Goal: Task Accomplishment & Management: Use online tool/utility

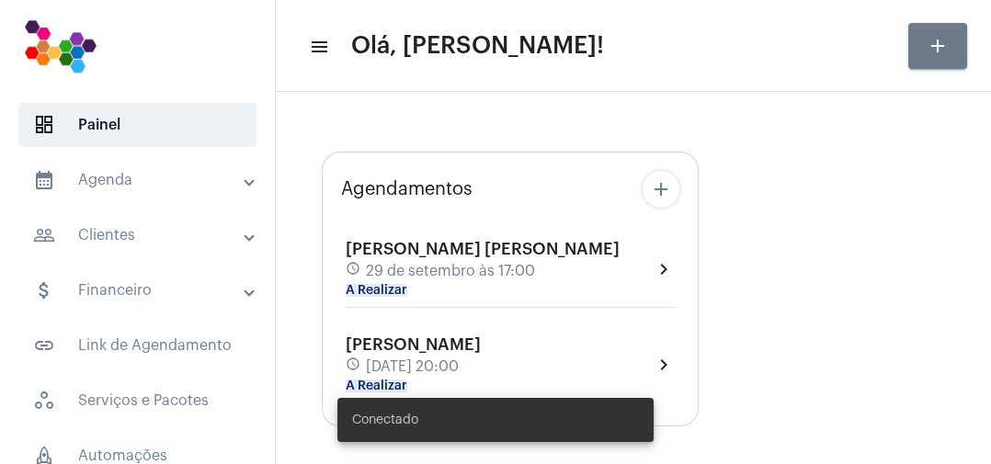
type input "[URL][DOMAIN_NAME]"
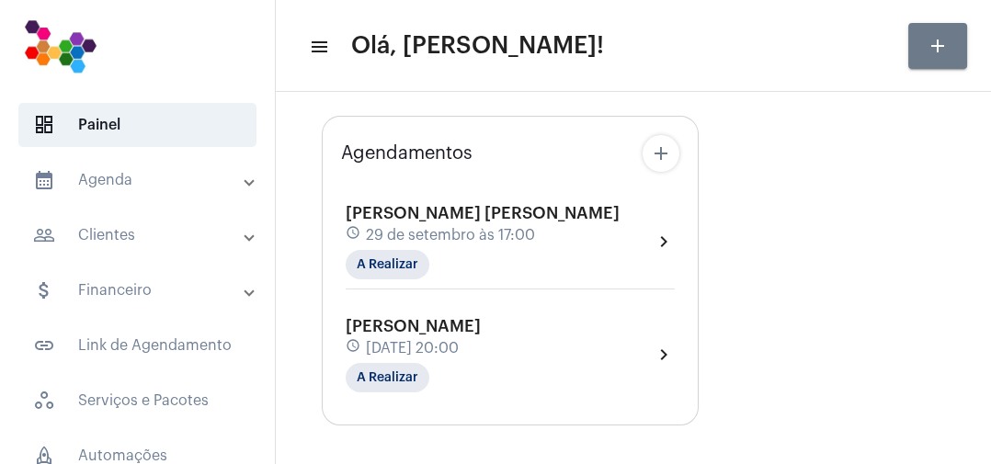
scroll to position [100, 0]
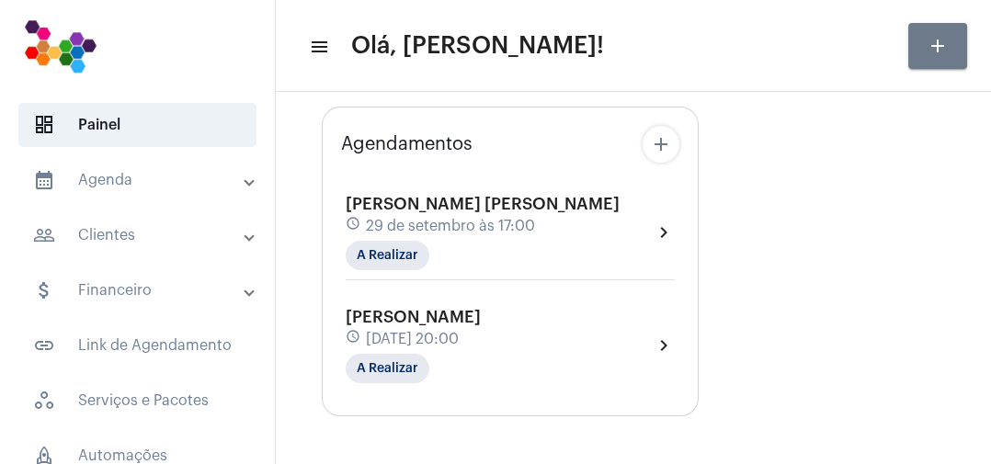
click at [536, 250] on div "[PERSON_NAME] [PERSON_NAME] schedule [DATE] 17:00 A Realizar chevron_right" at bounding box center [510, 232] width 329 height 75
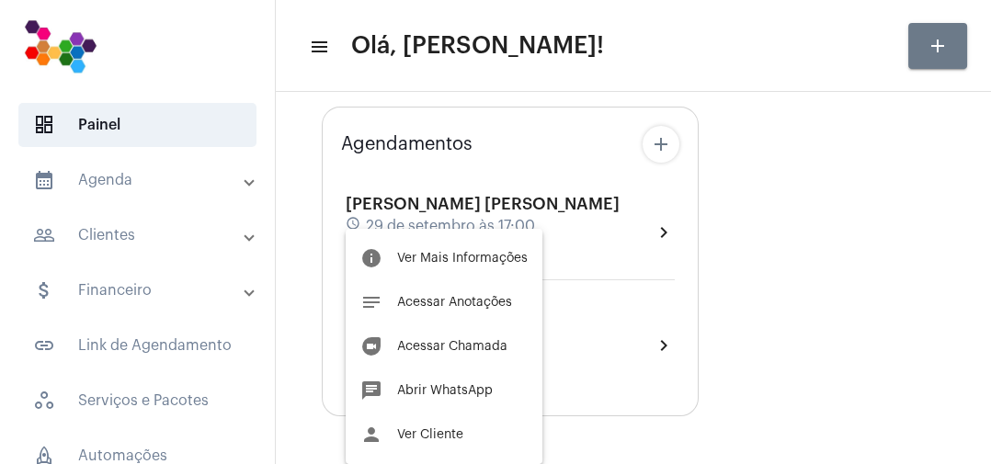
click at [535, 247] on div "info Ver Mais Informações notes Acessar Anotações duo Acessar Chamada chat Abri…" at bounding box center [444, 346] width 197 height 235
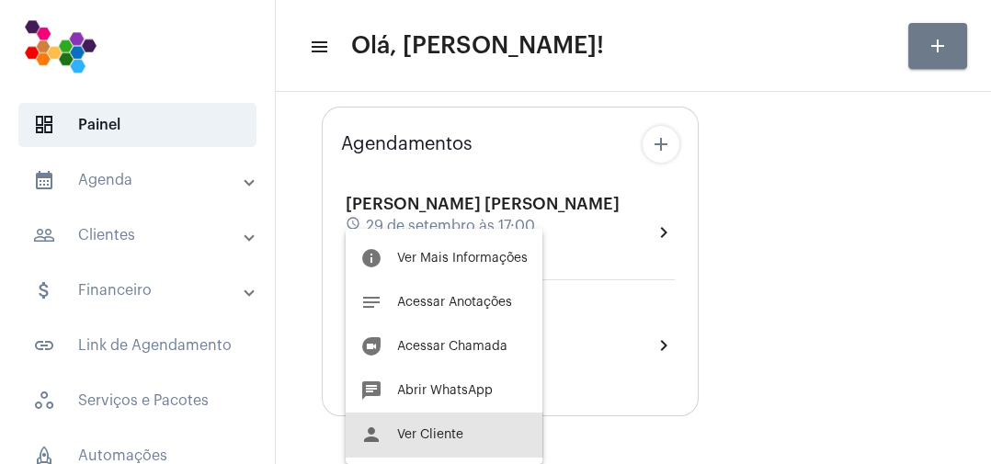
click at [464, 439] on button "person Ver Cliente" at bounding box center [444, 435] width 197 height 44
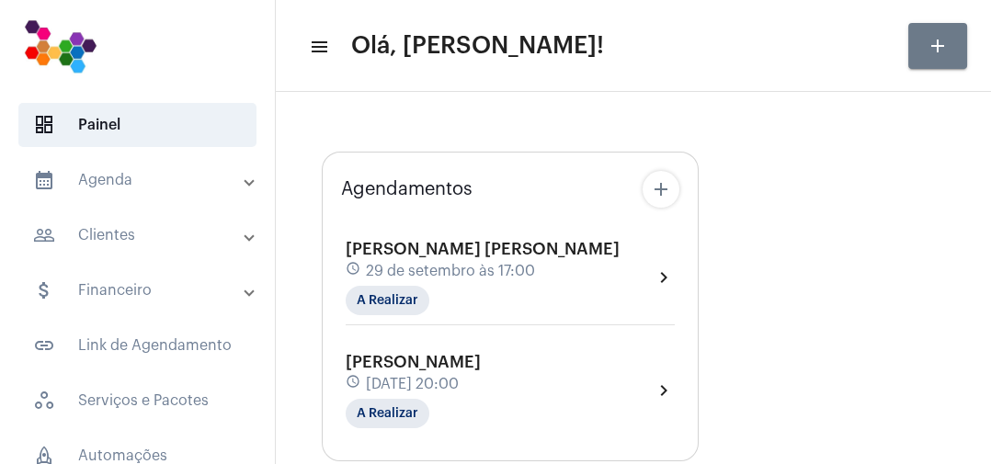
type input "[URL][DOMAIN_NAME]"
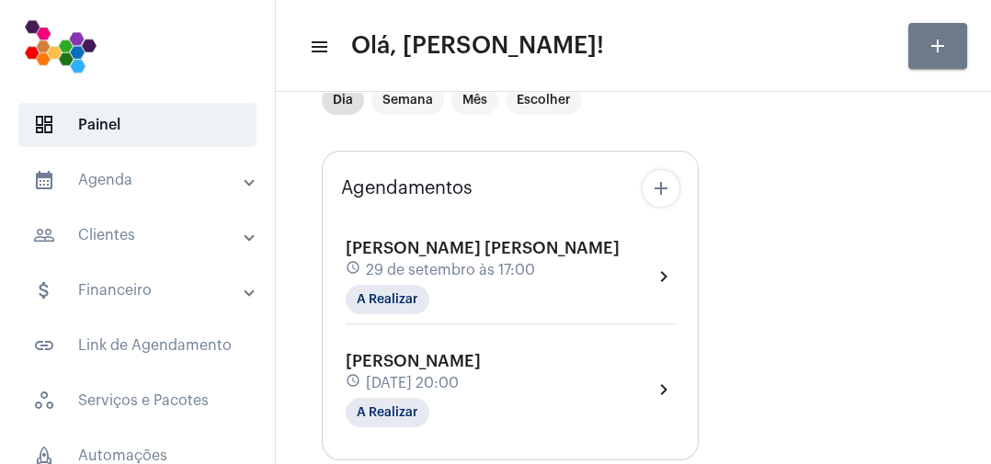
scroll to position [63, 0]
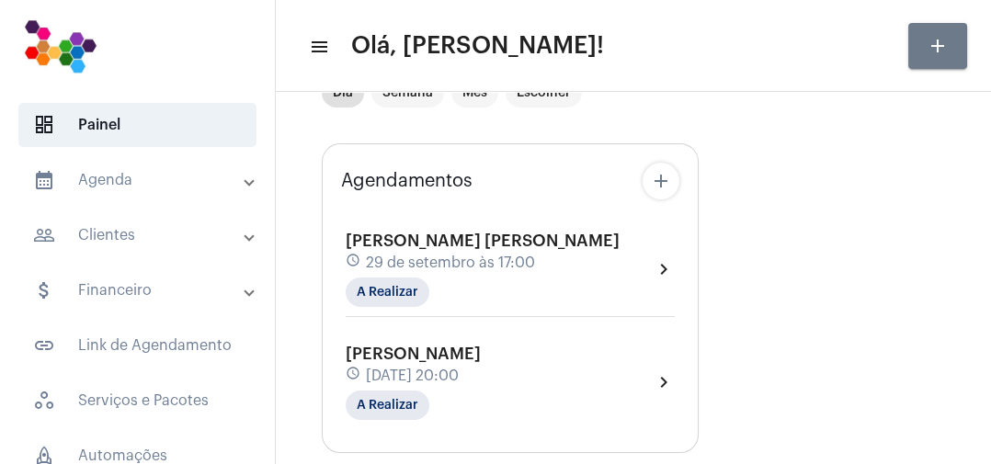
click at [412, 411] on mat-chip "A Realizar" at bounding box center [388, 405] width 84 height 29
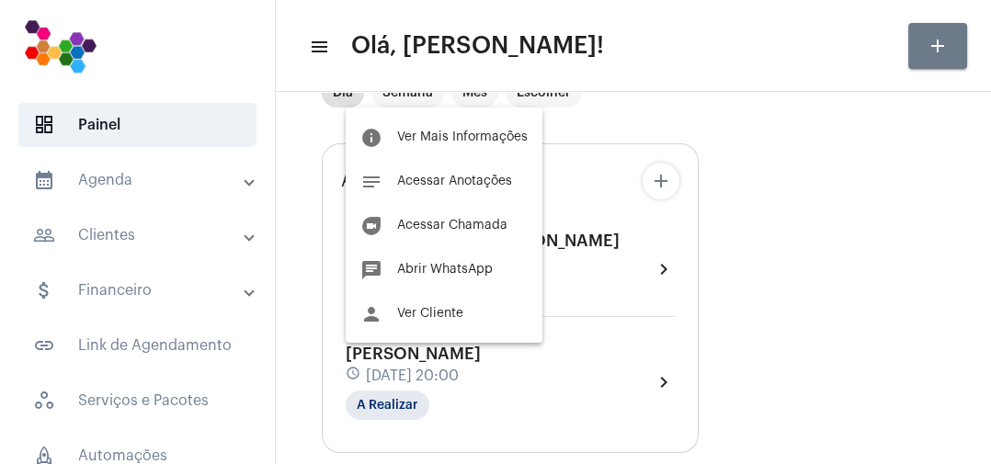
click at [482, 242] on button "duo [PERSON_NAME]" at bounding box center [444, 225] width 197 height 44
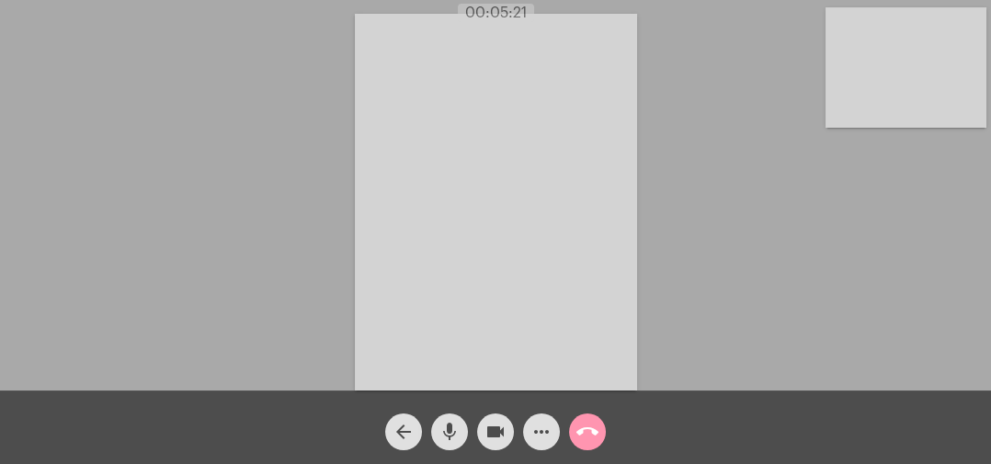
click at [600, 424] on button "call_end" at bounding box center [587, 432] width 37 height 37
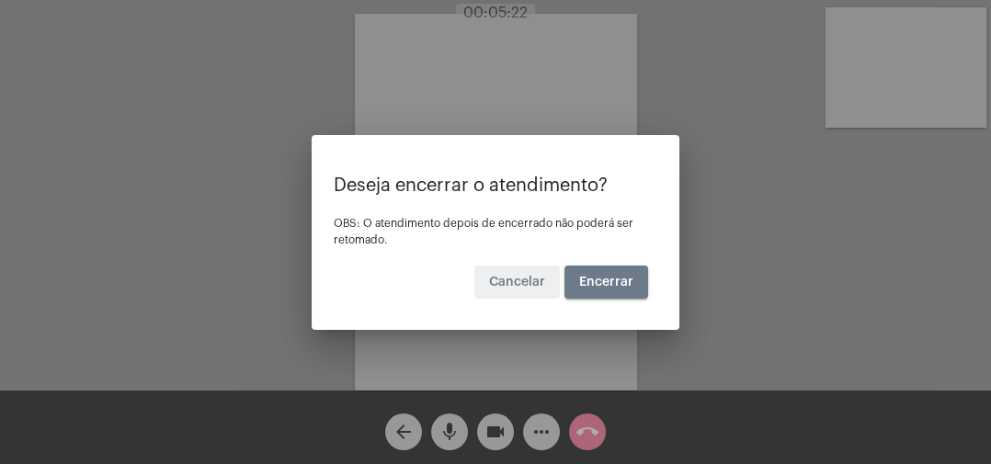
click at [621, 289] on button "Encerrar" at bounding box center [607, 282] width 84 height 33
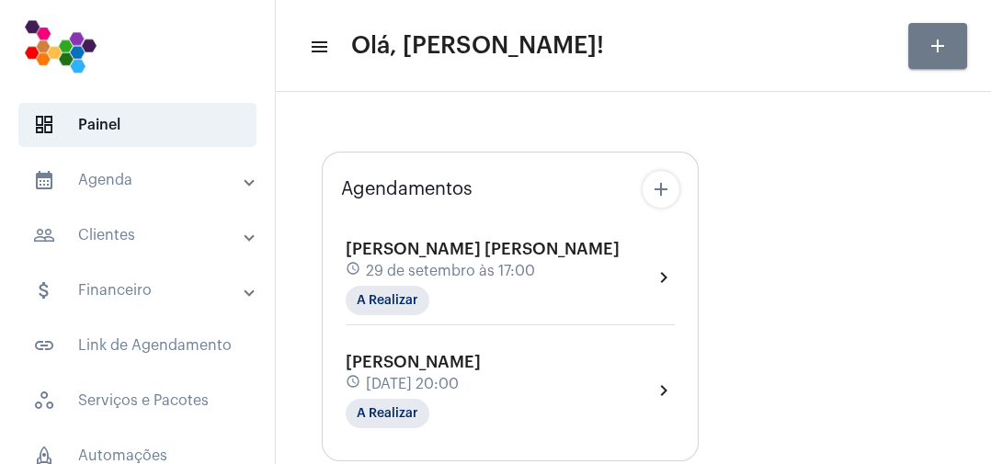
type input "[URL][DOMAIN_NAME]"
